Goal: Transaction & Acquisition: Purchase product/service

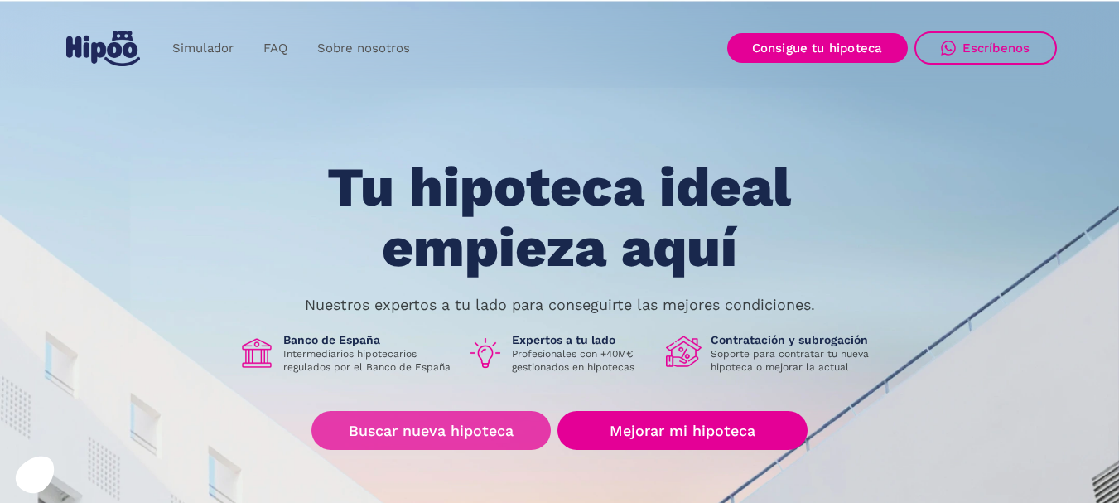
click at [481, 430] on link "Buscar nueva hipoteca" at bounding box center [430, 430] width 239 height 39
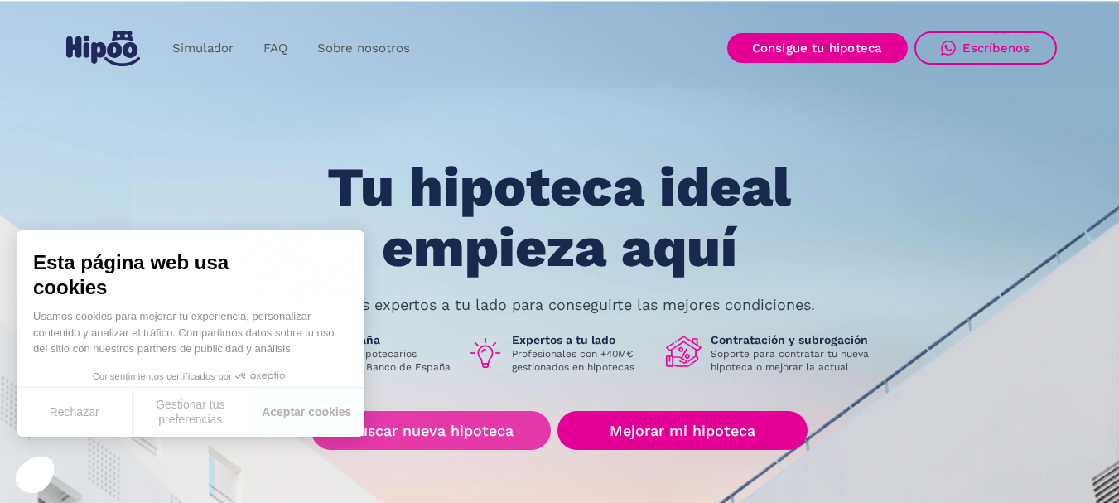
click at [490, 431] on link "Buscar nueva hipoteca" at bounding box center [430, 430] width 239 height 39
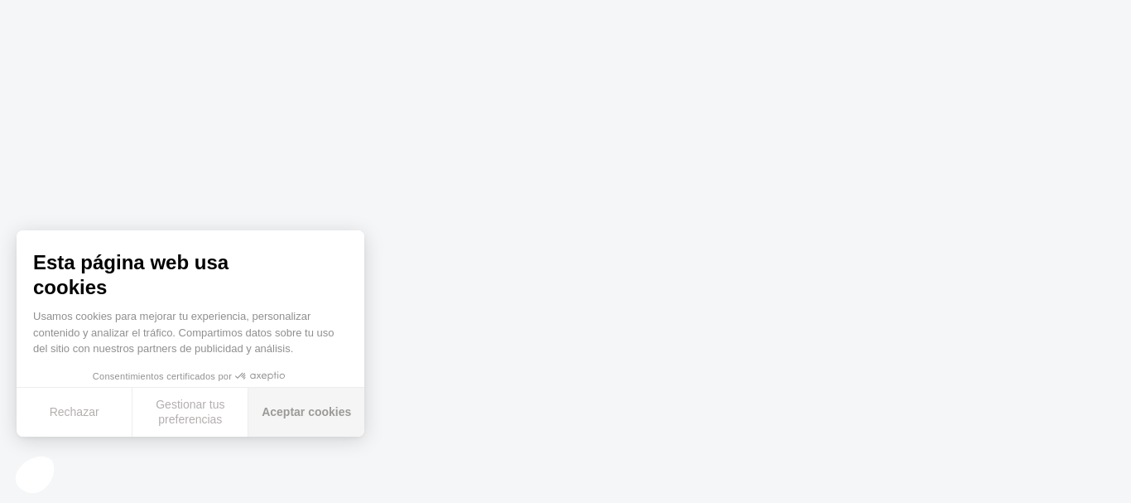
click at [311, 412] on button "Aceptar cookies" at bounding box center [306, 412] width 116 height 49
